Goal: Task Accomplishment & Management: Use online tool/utility

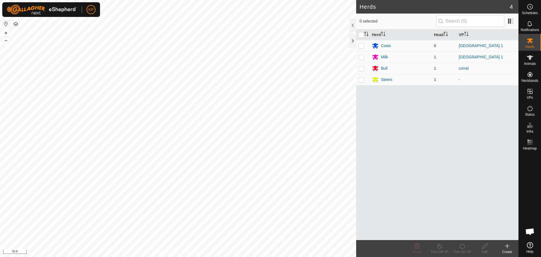
scroll to position [297, 0]
click at [530, 60] on icon at bounding box center [530, 57] width 7 height 7
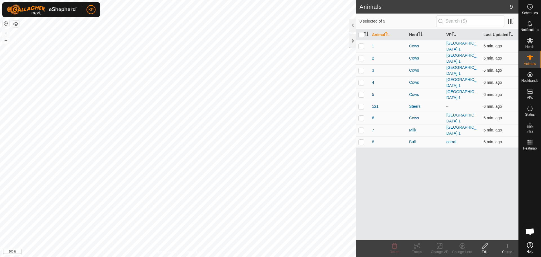
click at [363, 46] on p-checkbox at bounding box center [361, 46] width 6 height 5
checkbox input "true"
click at [361, 57] on p-checkbox at bounding box center [361, 58] width 6 height 5
checkbox input "true"
click at [361, 70] on p-checkbox at bounding box center [361, 70] width 6 height 5
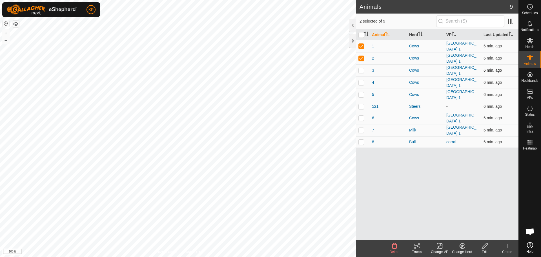
checkbox input "true"
click at [362, 81] on p-checkbox at bounding box center [361, 82] width 6 height 5
checkbox input "true"
click at [362, 92] on p-checkbox at bounding box center [361, 94] width 6 height 5
checkbox input "true"
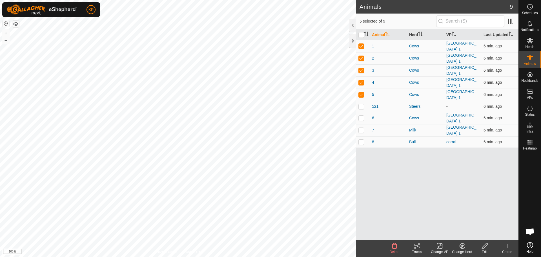
click at [362, 80] on p-checkbox at bounding box center [361, 82] width 6 height 5
checkbox input "false"
click at [361, 68] on p-checkbox at bounding box center [361, 70] width 6 height 5
checkbox input "false"
click at [362, 58] on p-checkbox at bounding box center [361, 58] width 6 height 5
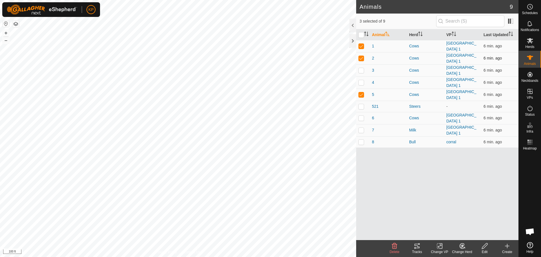
checkbox input "false"
click at [361, 45] on p-checkbox at bounding box center [361, 46] width 6 height 5
checkbox input "false"
click at [362, 80] on p-checkbox at bounding box center [361, 82] width 6 height 5
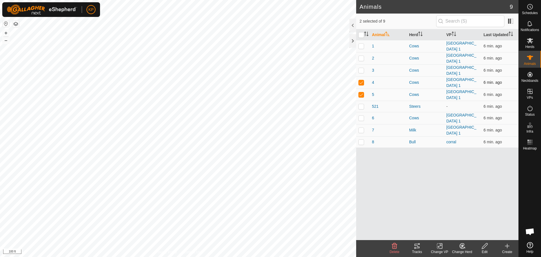
checkbox input "false"
click at [363, 92] on p-checkbox at bounding box center [361, 94] width 6 height 5
checkbox input "false"
click at [362, 80] on p-checkbox at bounding box center [361, 82] width 6 height 5
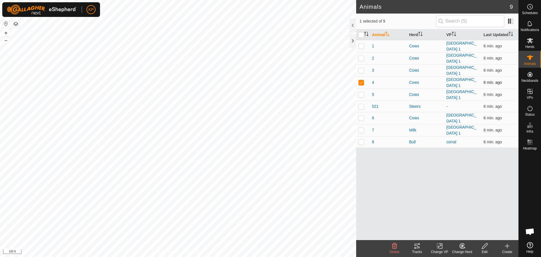
checkbox input "false"
click at [362, 92] on p-checkbox at bounding box center [361, 94] width 6 height 5
checkbox input "false"
click at [362, 92] on p-checkbox at bounding box center [361, 94] width 6 height 5
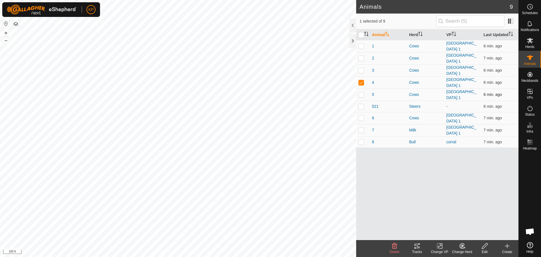
checkbox input "true"
click at [363, 68] on p-checkbox at bounding box center [361, 70] width 6 height 5
checkbox input "true"
click at [438, 246] on icon at bounding box center [440, 246] width 4 height 4
click at [442, 221] on link "Choose VP..." at bounding box center [457, 221] width 56 height 11
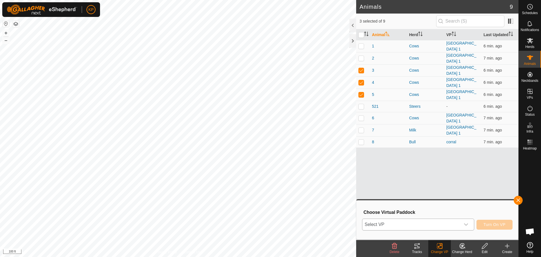
click at [442, 225] on span "Select VP" at bounding box center [411, 224] width 98 height 11
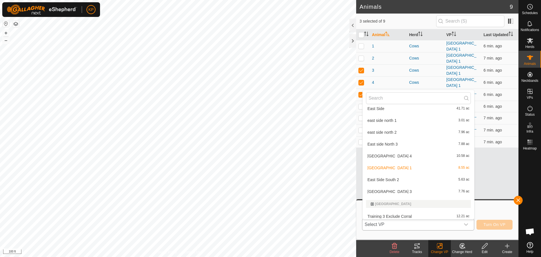
scroll to position [149, 0]
click at [380, 178] on li "East Side South 2 5.63 ac" at bounding box center [419, 178] width 112 height 11
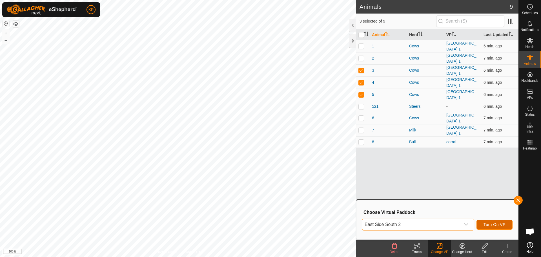
click at [485, 224] on span "Turn On VP" at bounding box center [495, 224] width 22 height 5
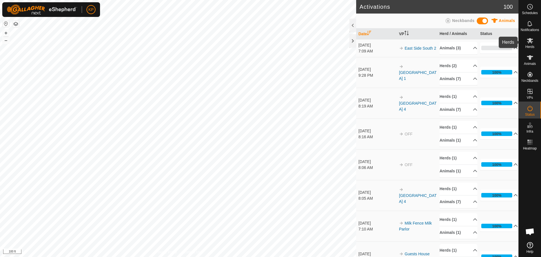
click at [532, 45] on span "Herds" at bounding box center [529, 46] width 9 height 3
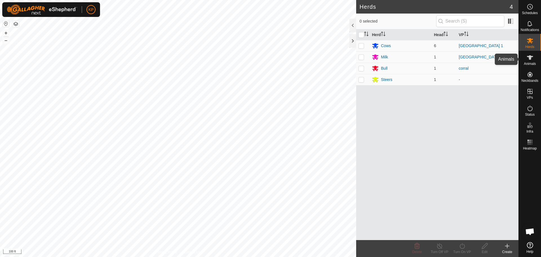
click at [532, 60] on icon at bounding box center [530, 57] width 7 height 7
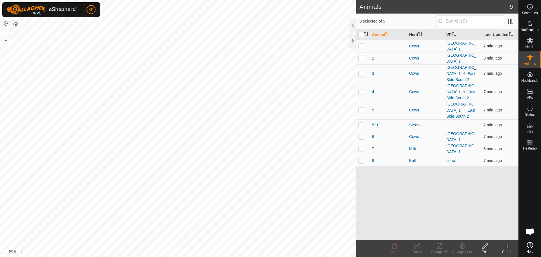
click at [363, 47] on p-checkbox at bounding box center [361, 46] width 6 height 5
checkbox input "true"
click at [362, 59] on p-checkbox at bounding box center [361, 58] width 6 height 5
checkbox input "true"
click at [361, 135] on p-checkbox at bounding box center [361, 136] width 6 height 5
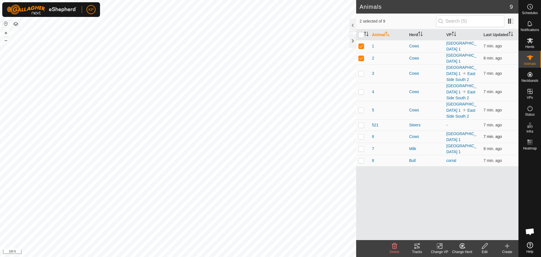
checkbox input "true"
click at [362, 146] on p-checkbox at bounding box center [361, 148] width 6 height 5
checkbox input "true"
click at [439, 245] on icon at bounding box center [439, 245] width 7 height 7
click at [438, 233] on link "Turn Off VP" at bounding box center [457, 233] width 56 height 11
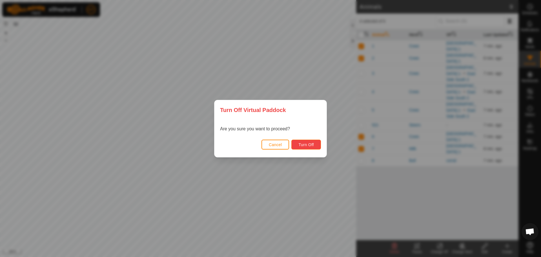
click at [300, 143] on span "Turn Off" at bounding box center [306, 144] width 16 height 5
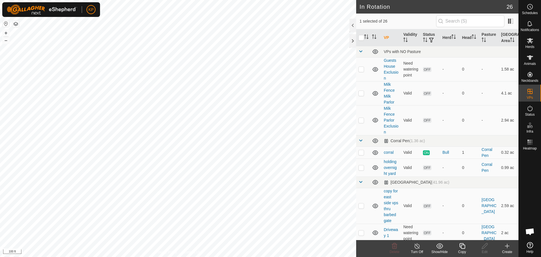
checkbox input "true"
checkbox input "false"
checkbox input "true"
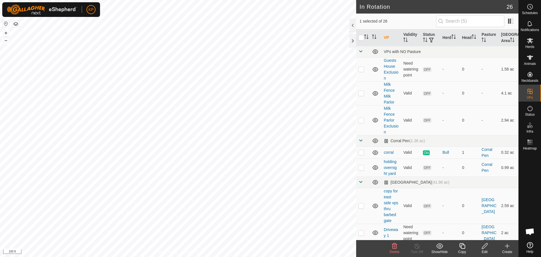
checkbox input "false"
checkbox input "true"
checkbox input "false"
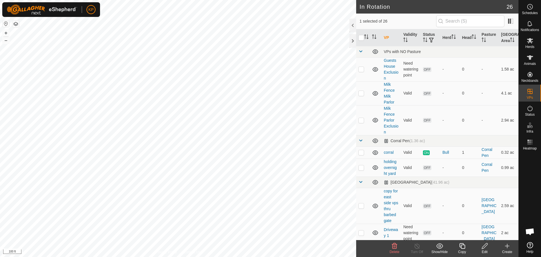
checkbox input "true"
click at [531, 61] on es-animals-svg-icon at bounding box center [530, 57] width 10 height 9
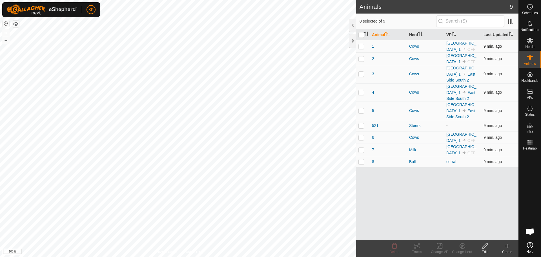
click at [361, 47] on p-checkbox at bounding box center [361, 46] width 6 height 5
checkbox input "true"
click at [417, 247] on icon at bounding box center [417, 245] width 7 height 7
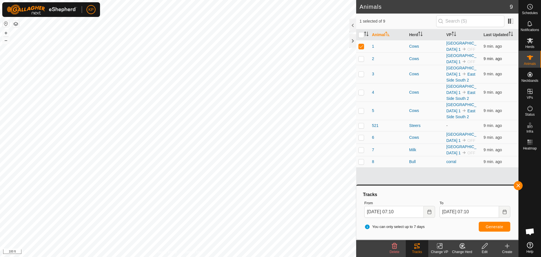
click at [361, 58] on p-checkbox at bounding box center [361, 58] width 6 height 5
checkbox input "true"
click at [363, 46] on p-checkbox at bounding box center [361, 46] width 6 height 5
checkbox input "false"
click at [416, 248] on icon at bounding box center [417, 246] width 5 height 5
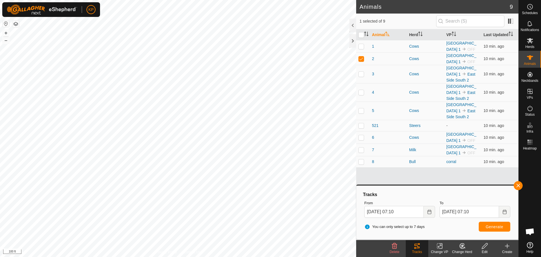
click at [419, 247] on icon at bounding box center [417, 245] width 7 height 7
click at [496, 226] on span "Generate" at bounding box center [494, 226] width 17 height 5
click at [362, 60] on p-checkbox at bounding box center [361, 58] width 6 height 5
checkbox input "false"
click at [363, 75] on p-checkbox at bounding box center [361, 74] width 6 height 5
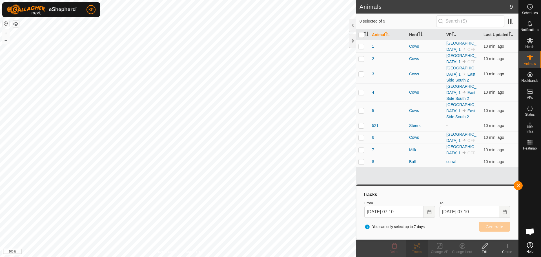
checkbox input "true"
click at [490, 226] on span "Generate" at bounding box center [494, 226] width 17 height 5
drag, startPoint x: 363, startPoint y: 92, endPoint x: 362, endPoint y: 87, distance: 4.2
click at [363, 92] on p-checkbox at bounding box center [361, 92] width 6 height 5
checkbox input "true"
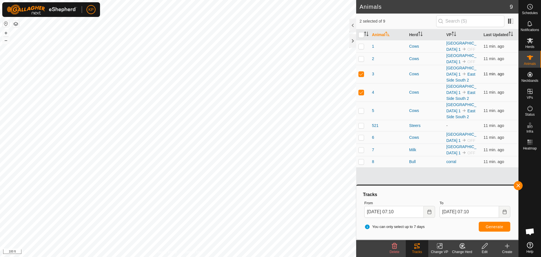
click at [362, 76] on p-checkbox at bounding box center [361, 74] width 6 height 5
checkbox input "false"
click at [489, 228] on span "Generate" at bounding box center [494, 226] width 17 height 5
click at [362, 47] on p-checkbox at bounding box center [361, 46] width 6 height 5
click at [485, 225] on button "Generate" at bounding box center [495, 227] width 32 height 10
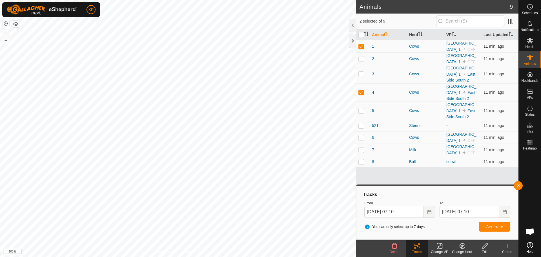
click at [362, 48] on p-checkbox at bounding box center [361, 46] width 6 height 5
checkbox input "false"
click at [363, 58] on p-checkbox at bounding box center [361, 58] width 6 height 5
checkbox input "true"
click at [497, 229] on button "Generate" at bounding box center [495, 227] width 32 height 10
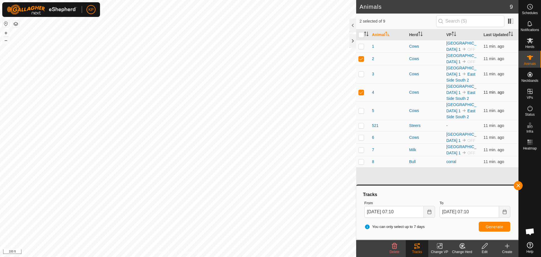
click at [363, 93] on p-checkbox at bounding box center [361, 92] width 6 height 5
checkbox input "false"
click at [489, 228] on span "Generate" at bounding box center [494, 226] width 17 height 5
click at [362, 48] on p-checkbox at bounding box center [361, 46] width 6 height 5
checkbox input "true"
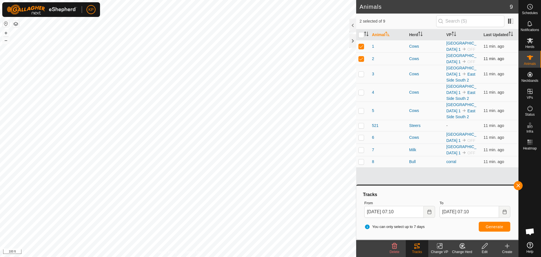
click at [363, 60] on p-checkbox at bounding box center [361, 58] width 6 height 5
checkbox input "false"
click at [491, 229] on button "Generate" at bounding box center [495, 227] width 32 height 10
click at [363, 110] on p-checkbox at bounding box center [361, 110] width 6 height 5
checkbox input "true"
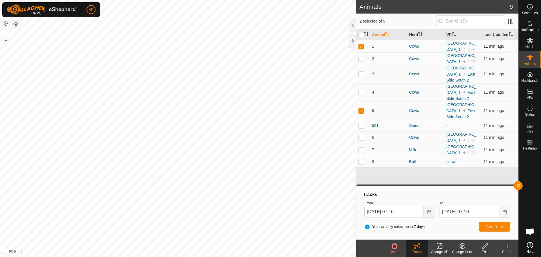
click at [361, 46] on p-checkbox at bounding box center [361, 46] width 6 height 5
checkbox input "false"
click at [492, 227] on span "Generate" at bounding box center [494, 226] width 17 height 5
click at [364, 138] on p-checkbox at bounding box center [361, 137] width 6 height 5
checkbox input "true"
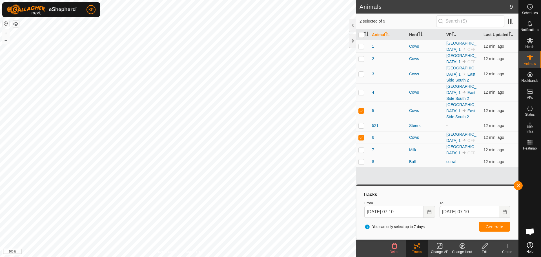
click at [362, 111] on p-checkbox at bounding box center [361, 110] width 6 height 5
checkbox input "false"
click at [500, 228] on span "Generate" at bounding box center [494, 226] width 17 height 5
click at [360, 138] on p-checkbox at bounding box center [361, 137] width 6 height 5
checkbox input "false"
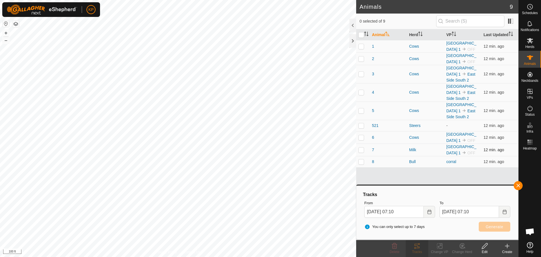
click at [361, 149] on p-checkbox at bounding box center [361, 149] width 6 height 5
checkbox input "true"
click at [486, 229] on button "Generate" at bounding box center [495, 227] width 32 height 10
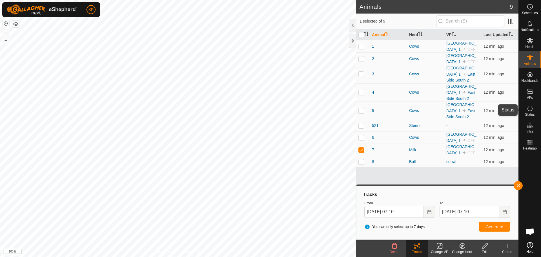
click at [532, 108] on icon at bounding box center [530, 108] width 7 height 7
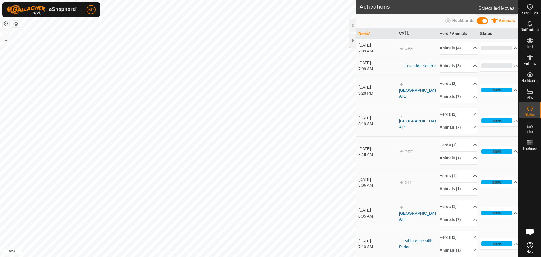
click at [532, 9] on icon at bounding box center [530, 6] width 7 height 7
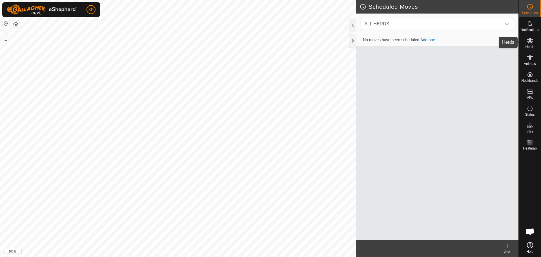
click at [533, 46] on span "Herds" at bounding box center [529, 46] width 9 height 3
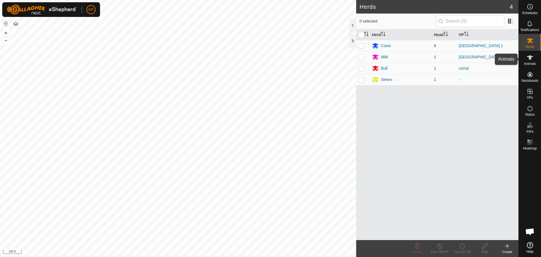
click at [528, 61] on es-animals-svg-icon at bounding box center [530, 57] width 10 height 9
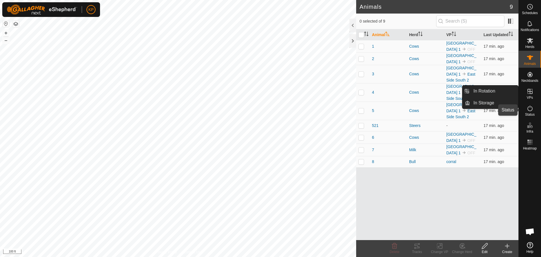
drag, startPoint x: 531, startPoint y: 108, endPoint x: 522, endPoint y: 101, distance: 10.7
click at [531, 108] on icon at bounding box center [530, 108] width 7 height 7
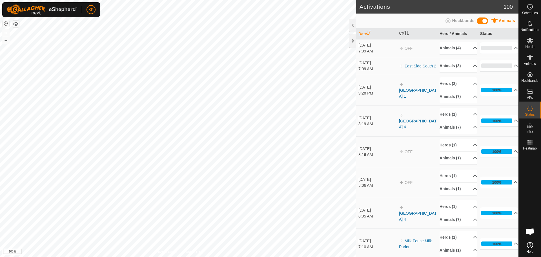
scroll to position [297, 0]
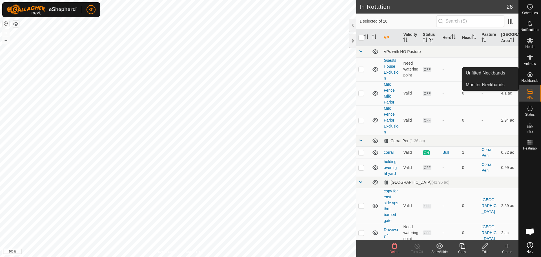
click at [530, 75] on icon at bounding box center [530, 74] width 5 height 5
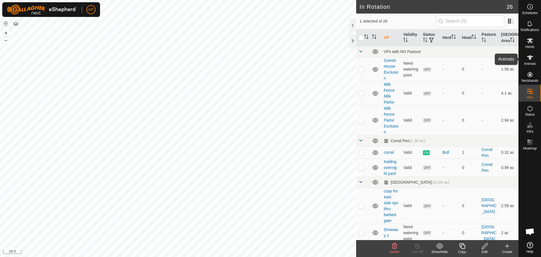
click at [530, 57] on icon at bounding box center [530, 57] width 6 height 5
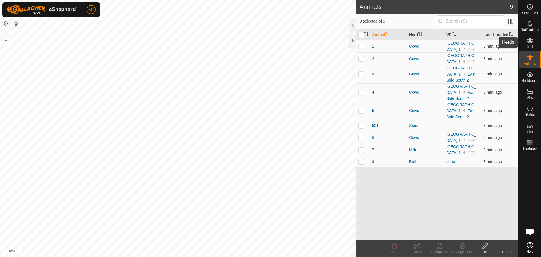
click at [533, 43] on icon at bounding box center [530, 40] width 7 height 7
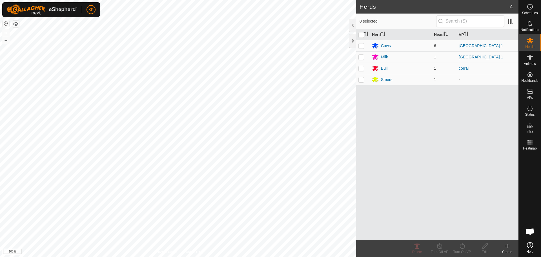
click at [384, 57] on div "Milk" at bounding box center [384, 57] width 7 height 6
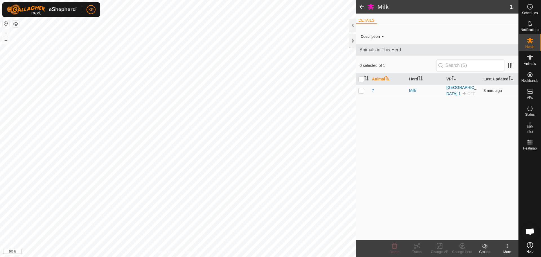
click at [363, 92] on p-checkbox at bounding box center [361, 90] width 6 height 5
checkbox input "true"
click at [465, 248] on icon at bounding box center [464, 247] width 1 height 1
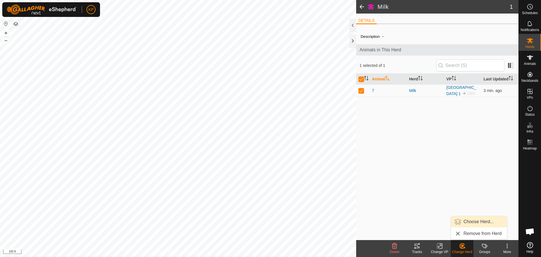
click at [465, 221] on link "Choose Herd..." at bounding box center [479, 221] width 56 height 11
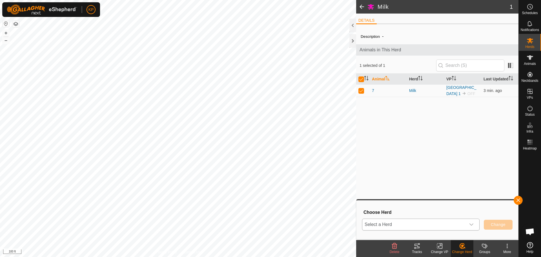
click at [471, 225] on icon "dropdown trigger" at bounding box center [471, 224] width 5 height 5
click at [384, 168] on li "Cows" at bounding box center [421, 168] width 117 height 14
click at [490, 226] on button "Change" at bounding box center [498, 225] width 29 height 10
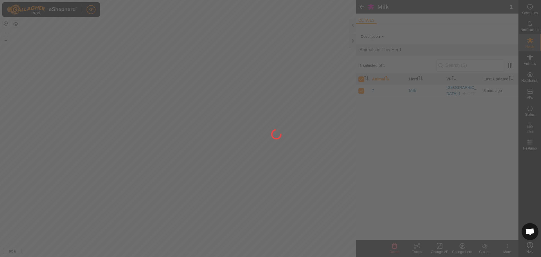
checkbox input "false"
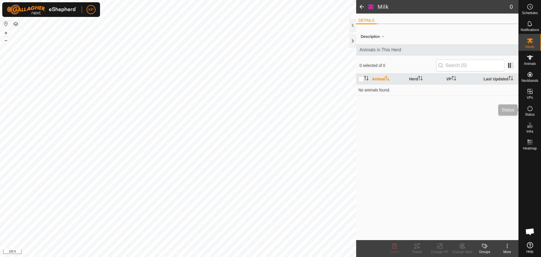
click at [532, 108] on icon at bounding box center [530, 108] width 7 height 7
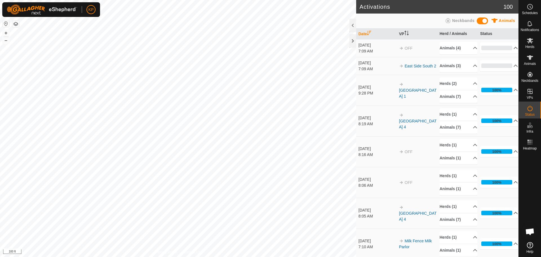
scroll to position [297, 0]
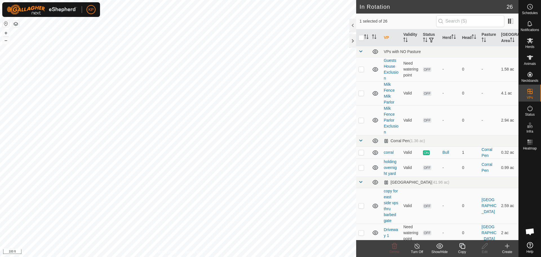
checkbox input "true"
checkbox input "false"
click at [530, 110] on icon at bounding box center [530, 108] width 7 height 7
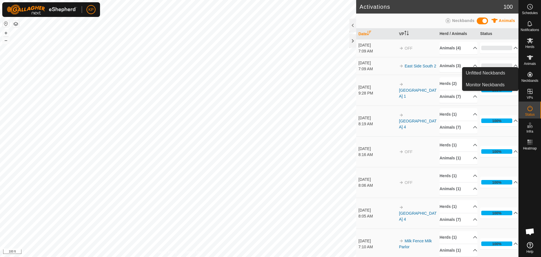
click at [534, 76] on es-neckbands-svg-icon at bounding box center [530, 74] width 10 height 9
click at [528, 75] on icon at bounding box center [530, 74] width 7 height 7
click at [530, 72] on icon at bounding box center [530, 74] width 5 height 5
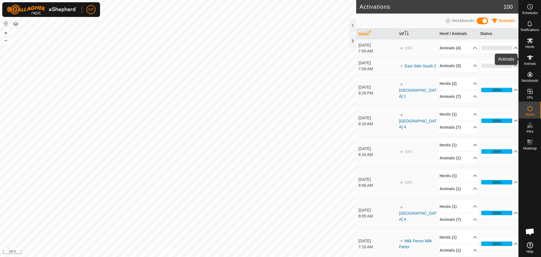
click at [528, 58] on icon at bounding box center [530, 57] width 7 height 7
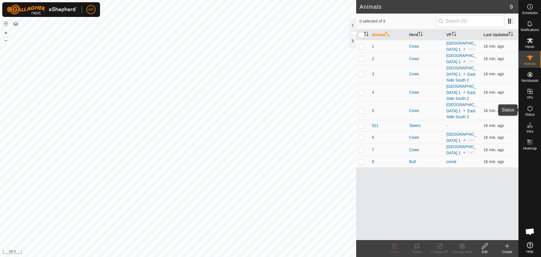
click at [532, 108] on icon at bounding box center [530, 108] width 7 height 7
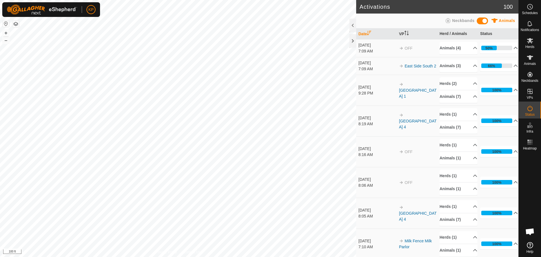
scroll to position [297, 0]
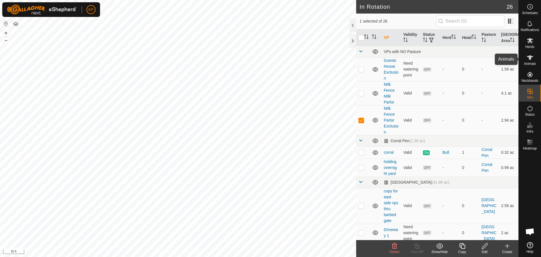
click at [530, 58] on icon at bounding box center [530, 57] width 6 height 5
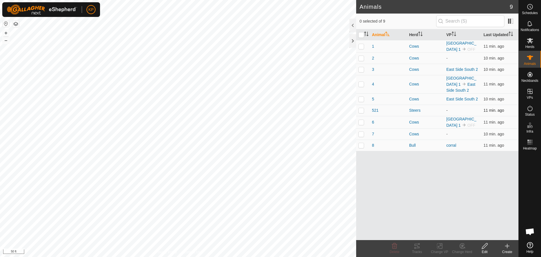
click at [361, 111] on p-checkbox at bounding box center [361, 110] width 6 height 5
checkbox input "true"
click at [440, 246] on icon at bounding box center [439, 245] width 7 height 7
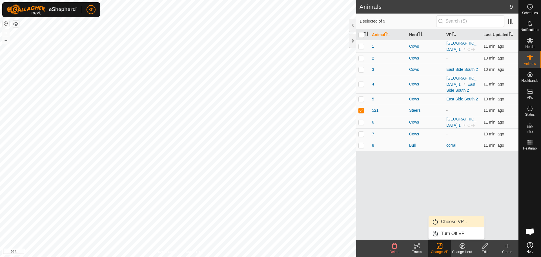
click at [448, 222] on link "Choose VP..." at bounding box center [457, 221] width 56 height 11
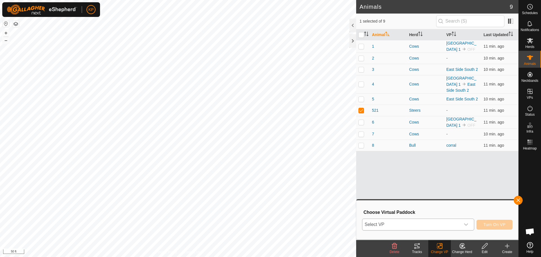
click at [445, 221] on span "Select VP" at bounding box center [411, 224] width 98 height 11
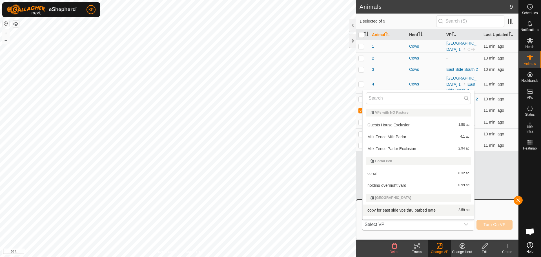
scroll to position [8, 0]
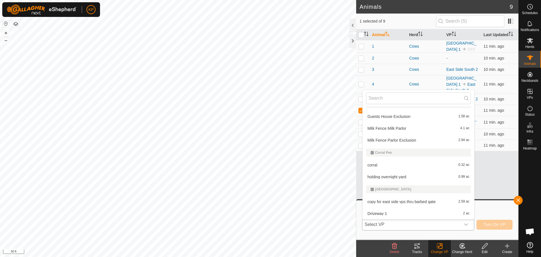
click at [398, 141] on li "Milk Fence Parlor Exclusion 2.94 ac" at bounding box center [419, 139] width 112 height 11
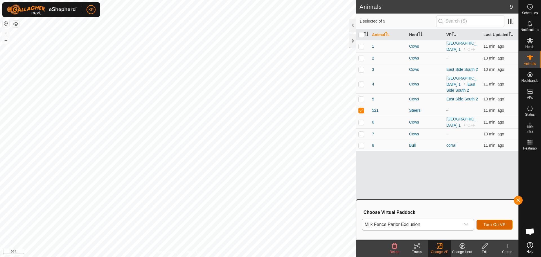
click at [495, 225] on span "Turn On VP" at bounding box center [495, 224] width 22 height 5
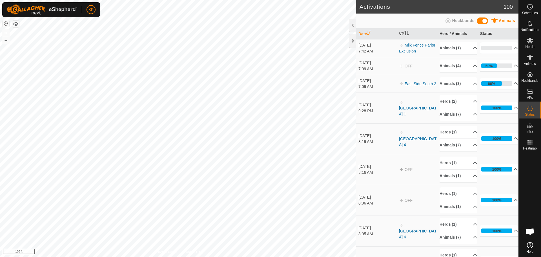
scroll to position [297, 0]
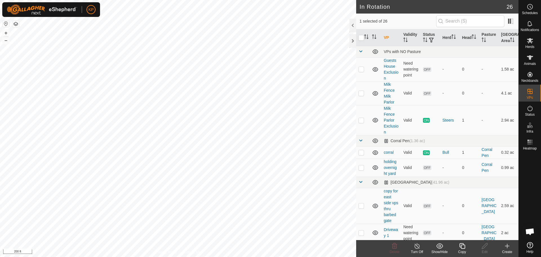
checkbox input "false"
checkbox input "true"
checkbox input "false"
click at [484, 246] on icon at bounding box center [485, 246] width 6 height 6
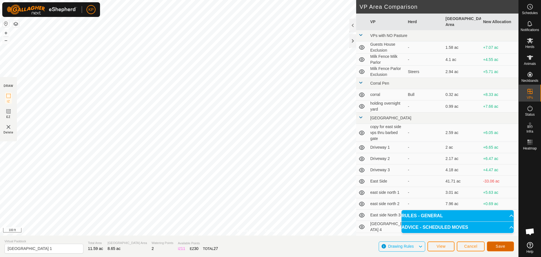
click at [497, 244] on span "Save" at bounding box center [501, 246] width 10 height 5
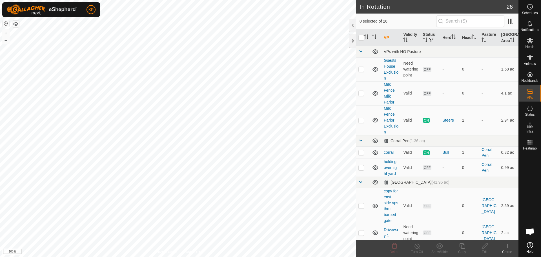
checkbox input "true"
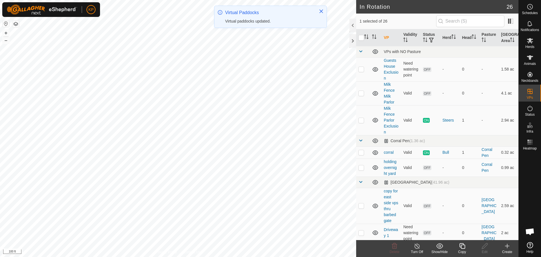
checkbox input "false"
checkbox input "true"
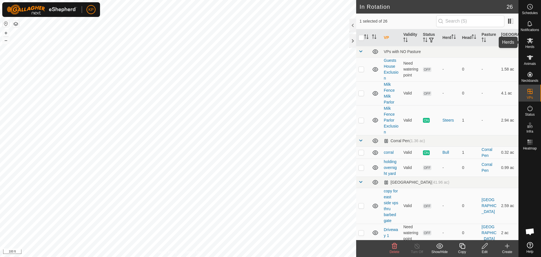
click at [532, 44] on es-mob-svg-icon at bounding box center [530, 40] width 10 height 9
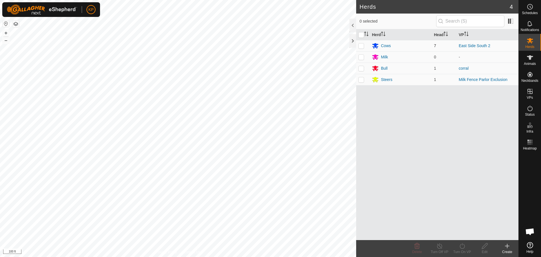
click at [362, 44] on p-checkbox at bounding box center [361, 45] width 6 height 5
checkbox input "true"
click at [462, 247] on icon at bounding box center [462, 245] width 7 height 7
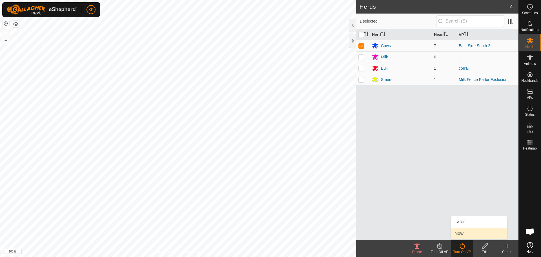
click at [465, 232] on link "Now" at bounding box center [479, 233] width 56 height 11
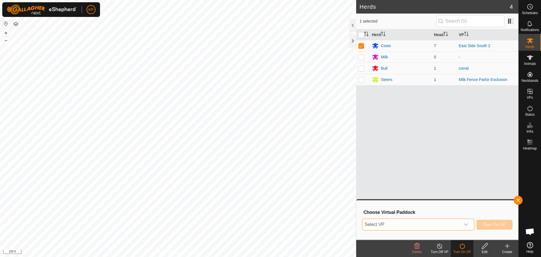
click at [444, 225] on span "Select VP" at bounding box center [411, 224] width 98 height 11
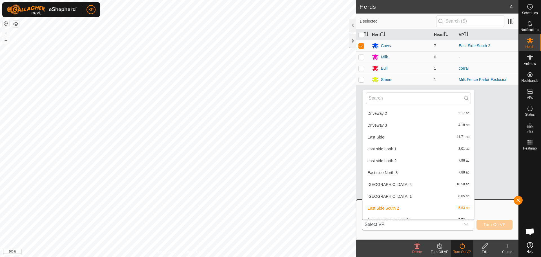
scroll to position [121, 0]
click at [397, 195] on li "[GEOGRAPHIC_DATA] 1 8.65 ac" at bounding box center [419, 195] width 112 height 11
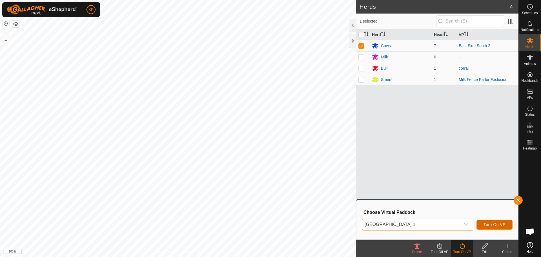
click at [487, 227] on span "Turn On VP" at bounding box center [495, 224] width 22 height 5
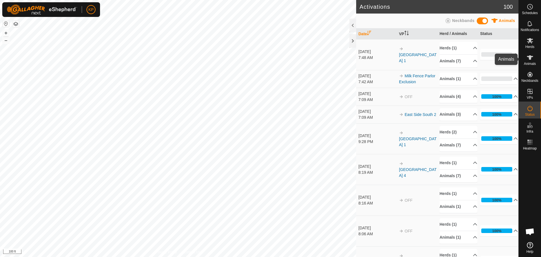
click at [532, 57] on icon at bounding box center [530, 57] width 6 height 5
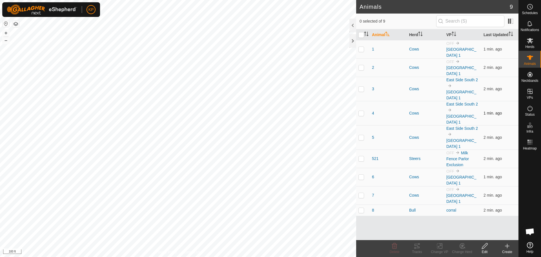
click at [362, 111] on p-checkbox at bounding box center [361, 113] width 6 height 5
checkbox input "true"
